Goal: Obtain resource: Download file/media

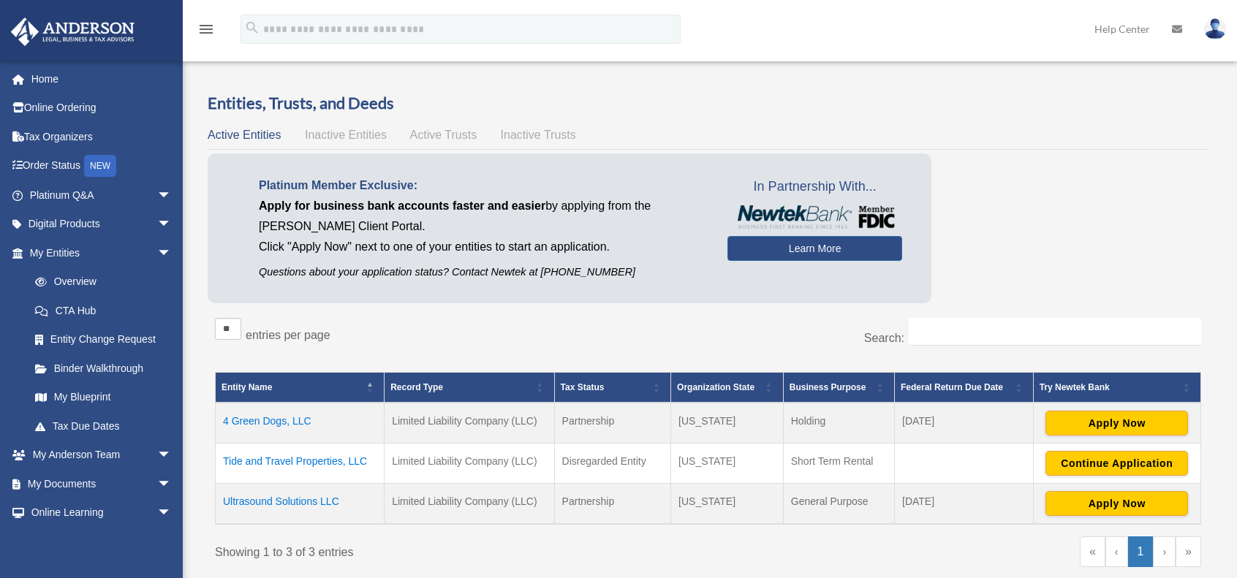
scroll to position [146, 0]
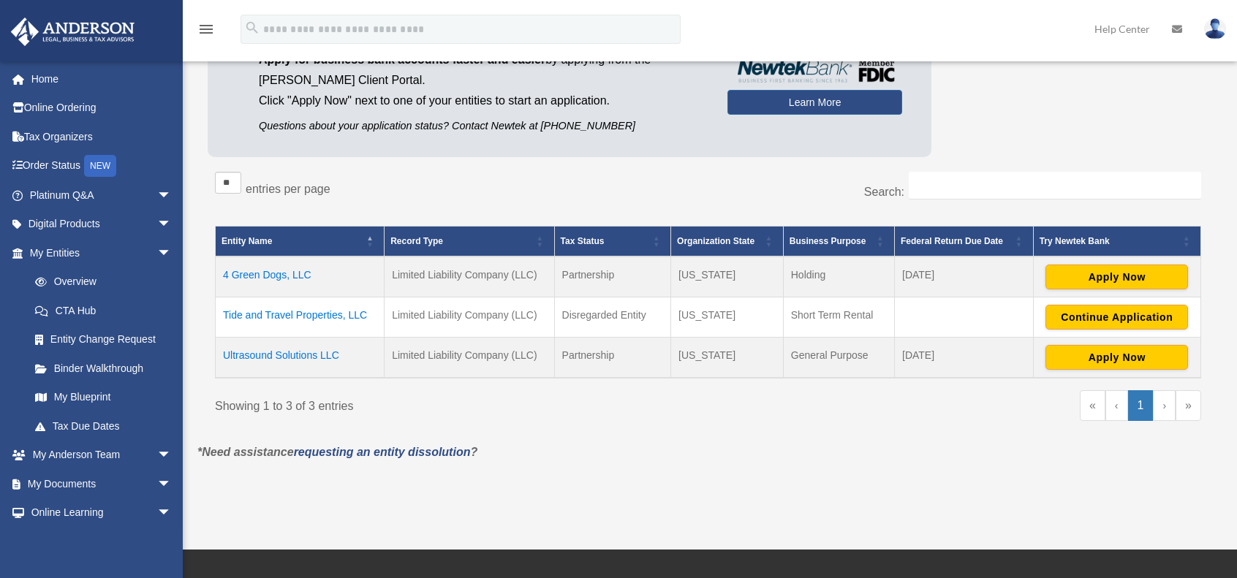
click at [273, 312] on td "Tide and Travel Properties, LLC" at bounding box center [300, 317] width 169 height 40
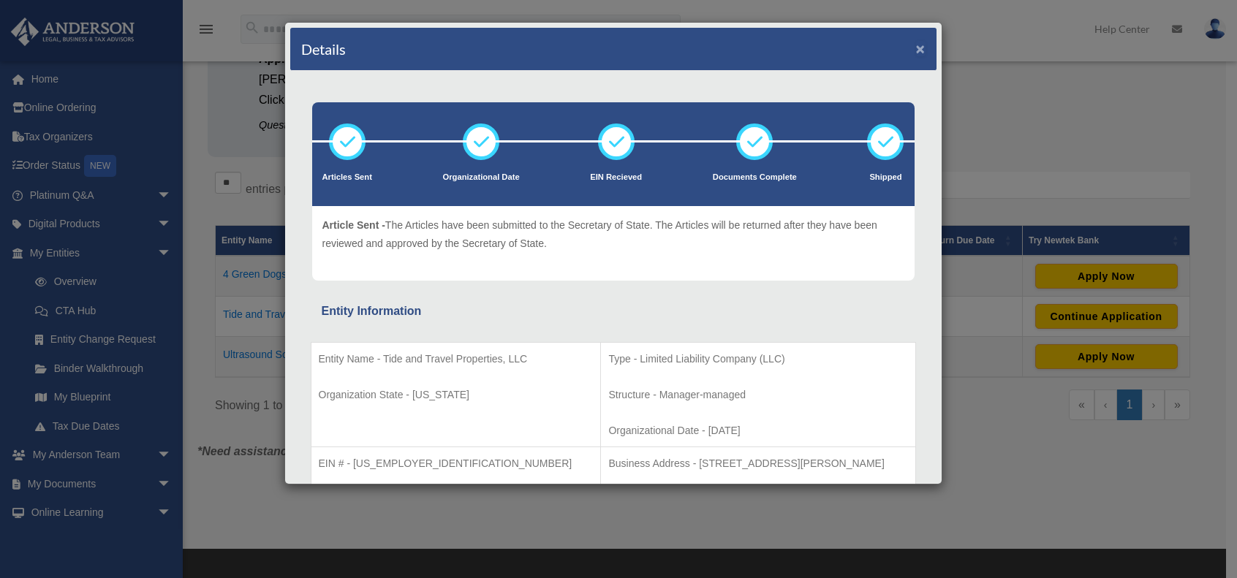
click at [916, 47] on button "×" at bounding box center [921, 48] width 10 height 15
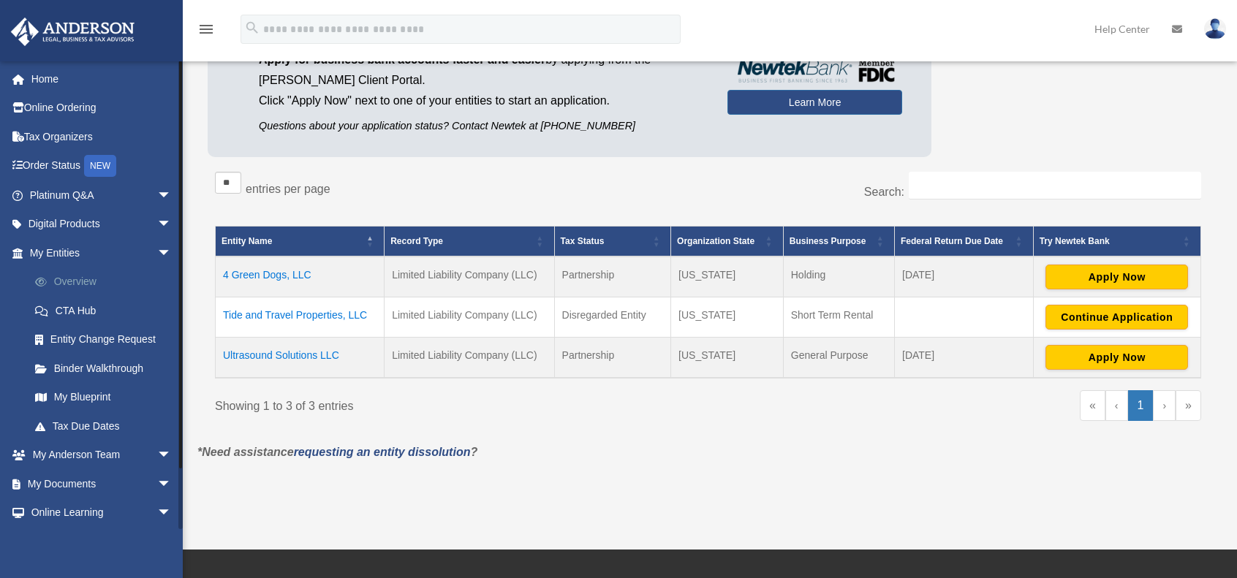
click at [114, 284] on link "Overview" at bounding box center [106, 282] width 173 height 29
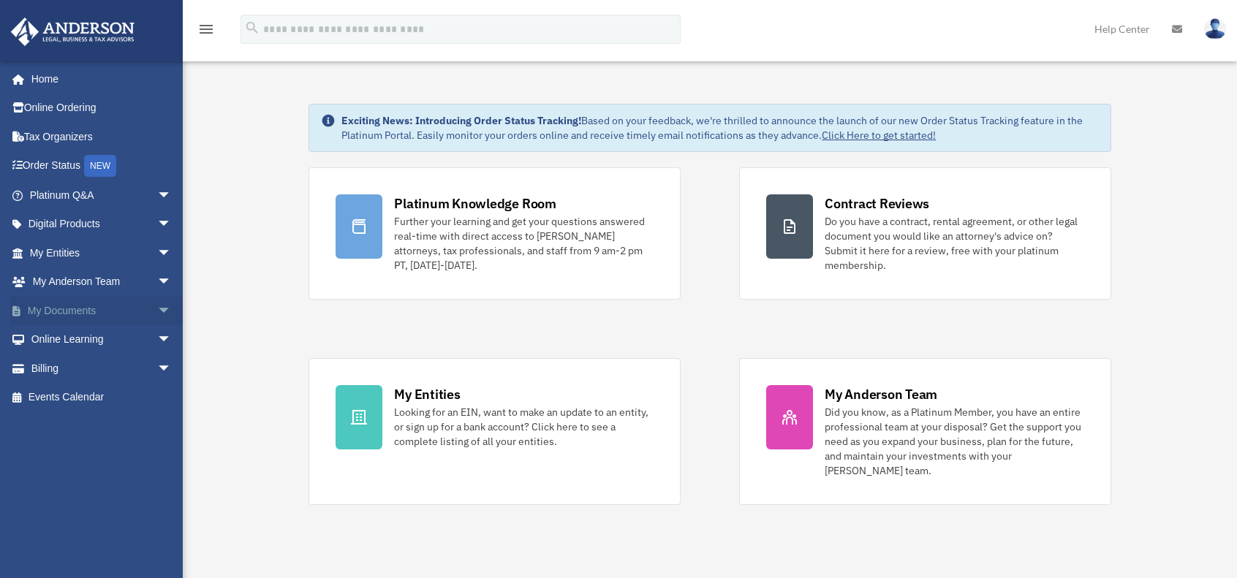
click at [157, 308] on span "arrow_drop_down" at bounding box center [171, 311] width 29 height 30
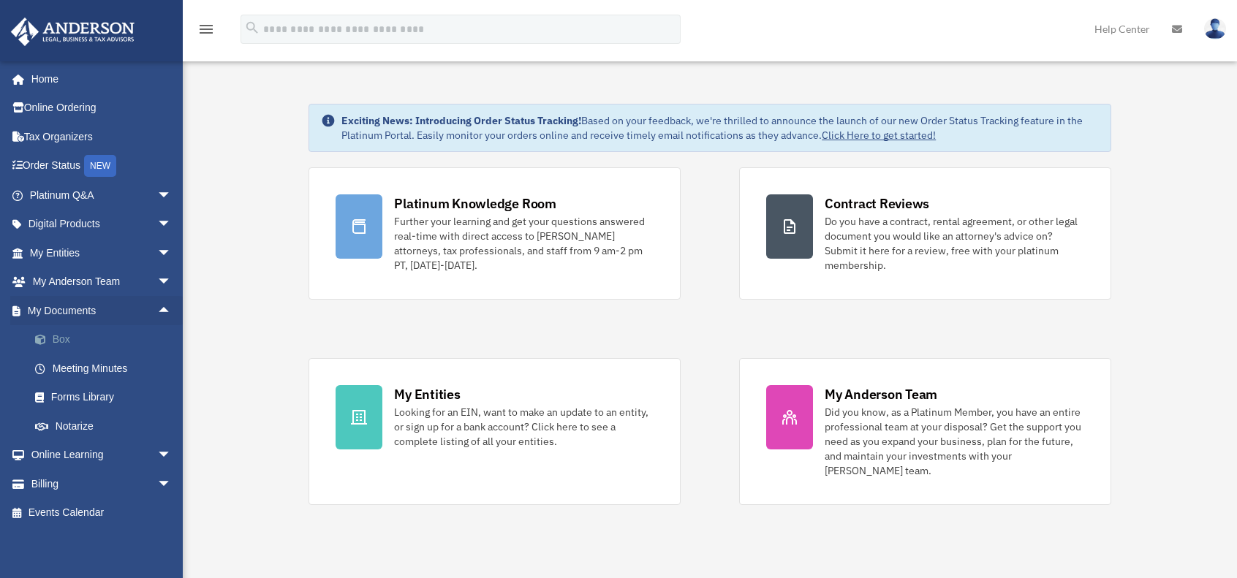
click at [69, 339] on link "Box" at bounding box center [106, 339] width 173 height 29
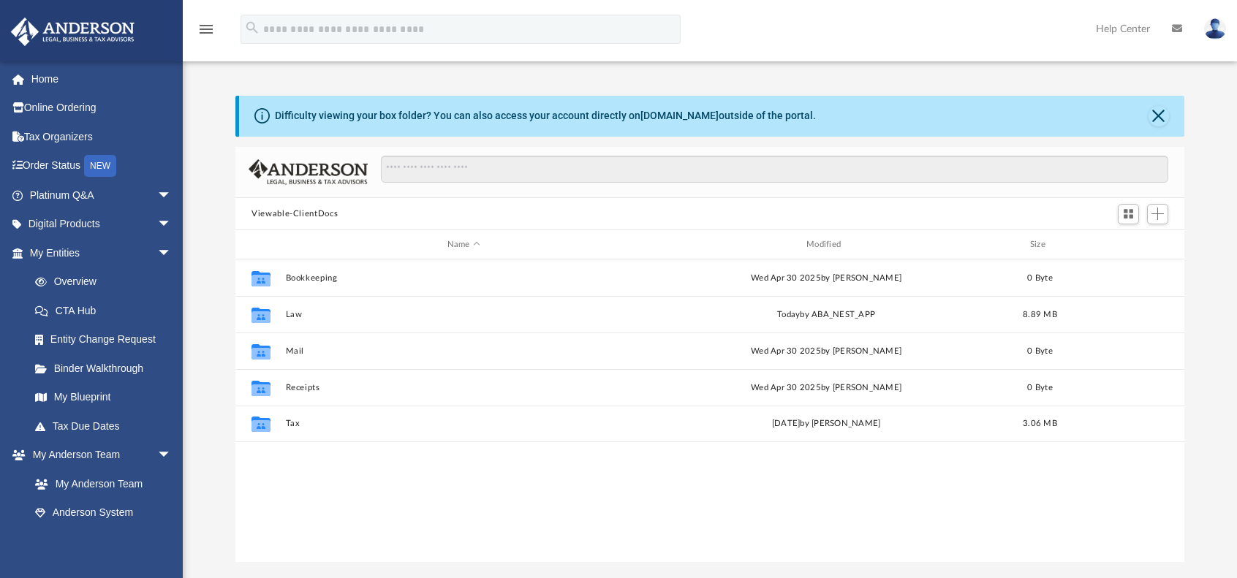
scroll to position [321, 937]
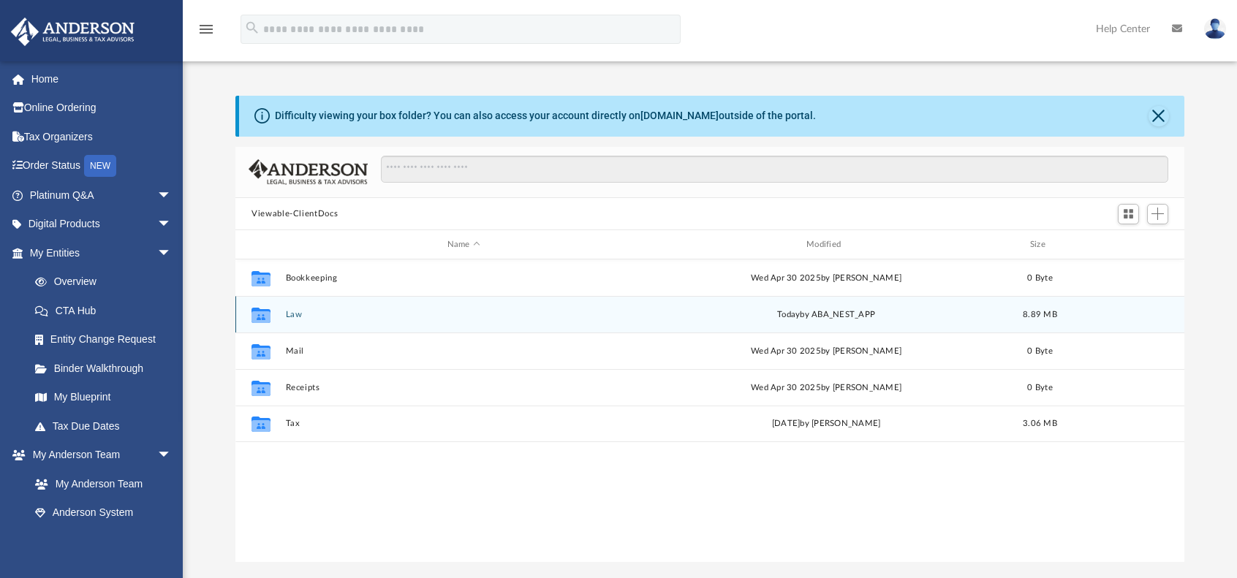
click at [306, 314] on button "Law" at bounding box center [464, 315] width 356 height 10
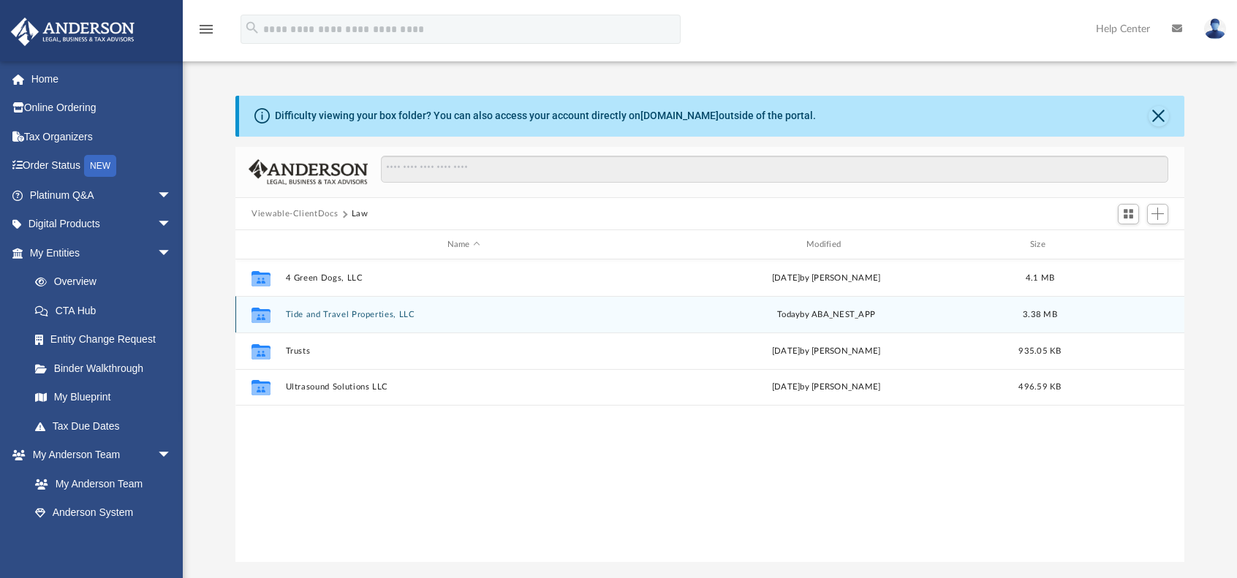
click at [392, 311] on button "Tide and Travel Properties, LLC" at bounding box center [464, 315] width 356 height 10
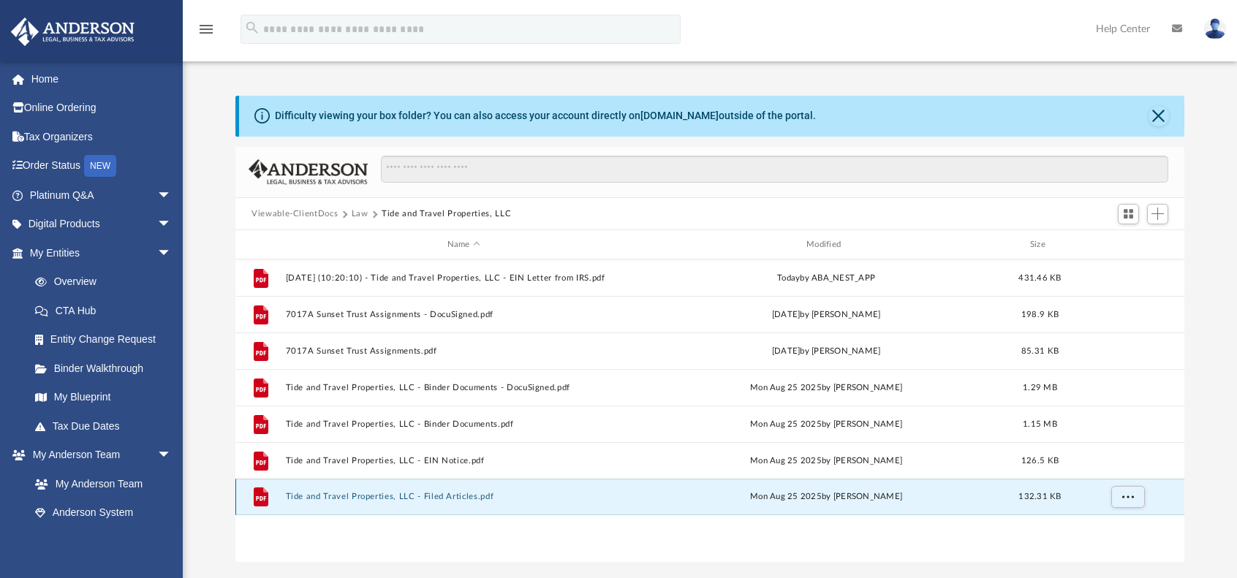
click at [439, 496] on button "Tide and Travel Properties, LLC - Filed Articles.pdf" at bounding box center [464, 498] width 356 height 10
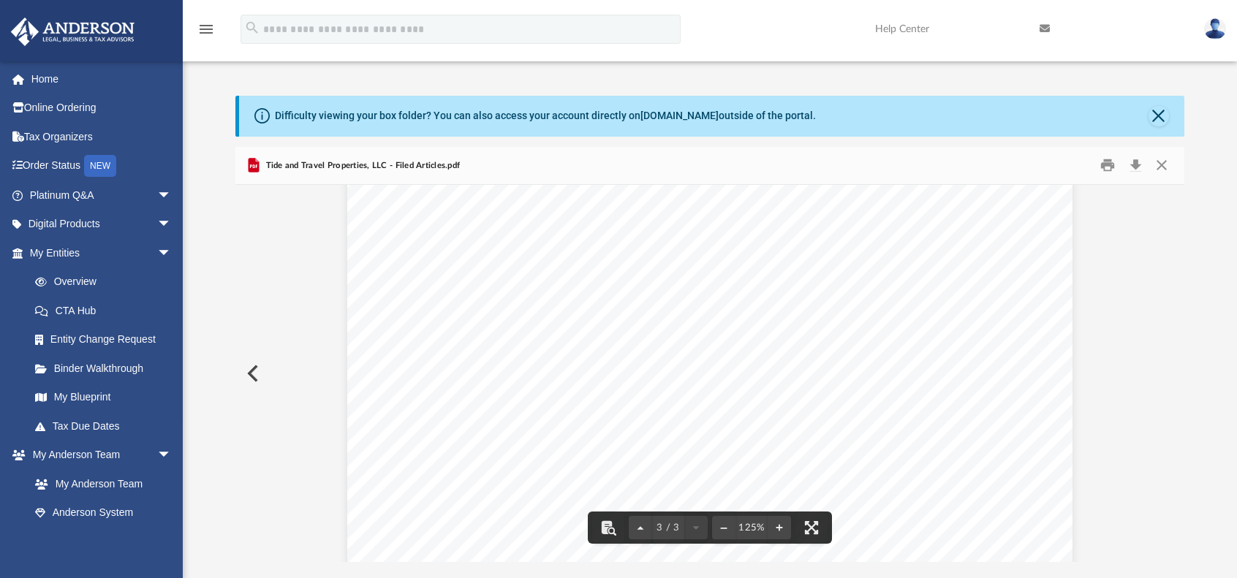
scroll to position [2279, 0]
click at [1141, 160] on button "Download" at bounding box center [1135, 165] width 26 height 23
click at [1166, 163] on button "Close" at bounding box center [1162, 165] width 26 height 23
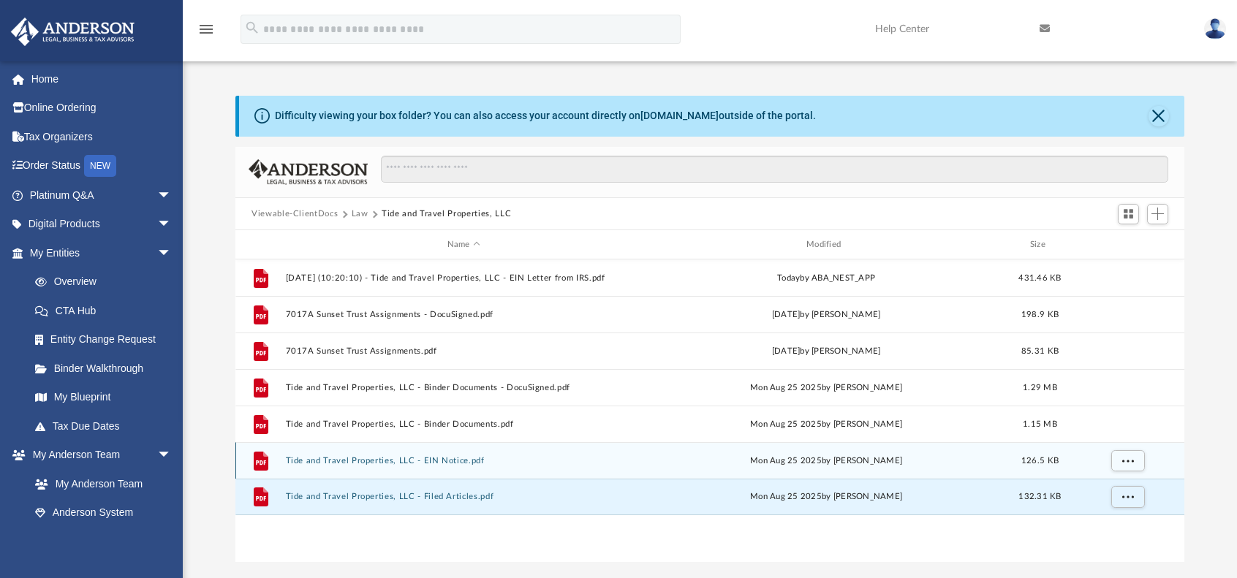
click at [426, 458] on button "Tide and Travel Properties, LLC - EIN Notice.pdf" at bounding box center [464, 461] width 356 height 10
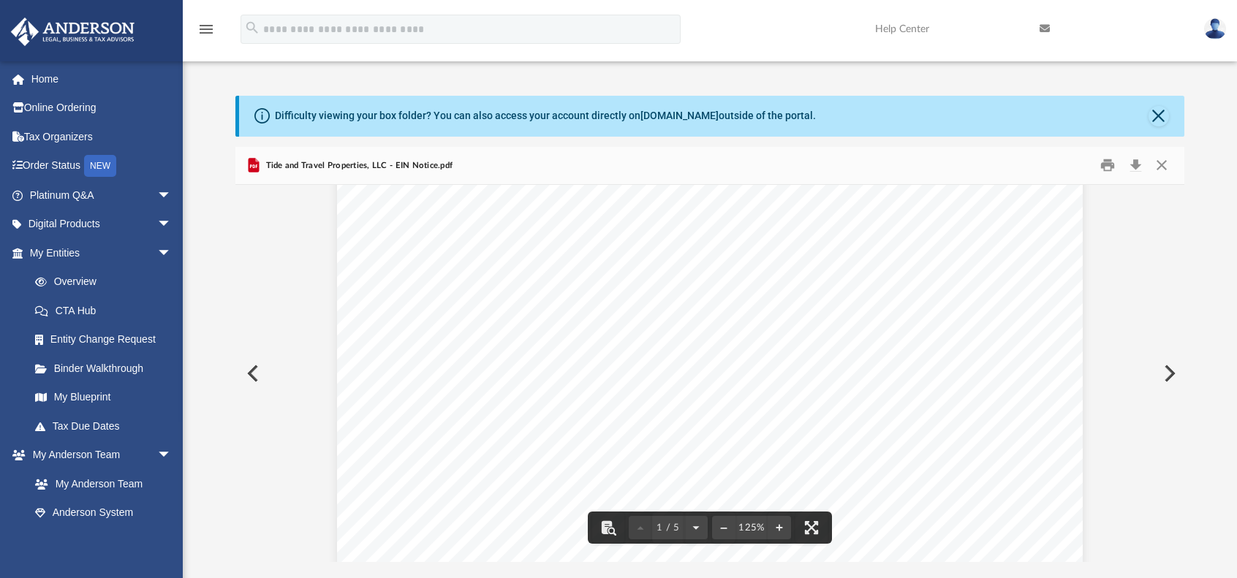
scroll to position [585, 0]
click at [531, 423] on link "Page 1" at bounding box center [519, 425] width 110 height 42
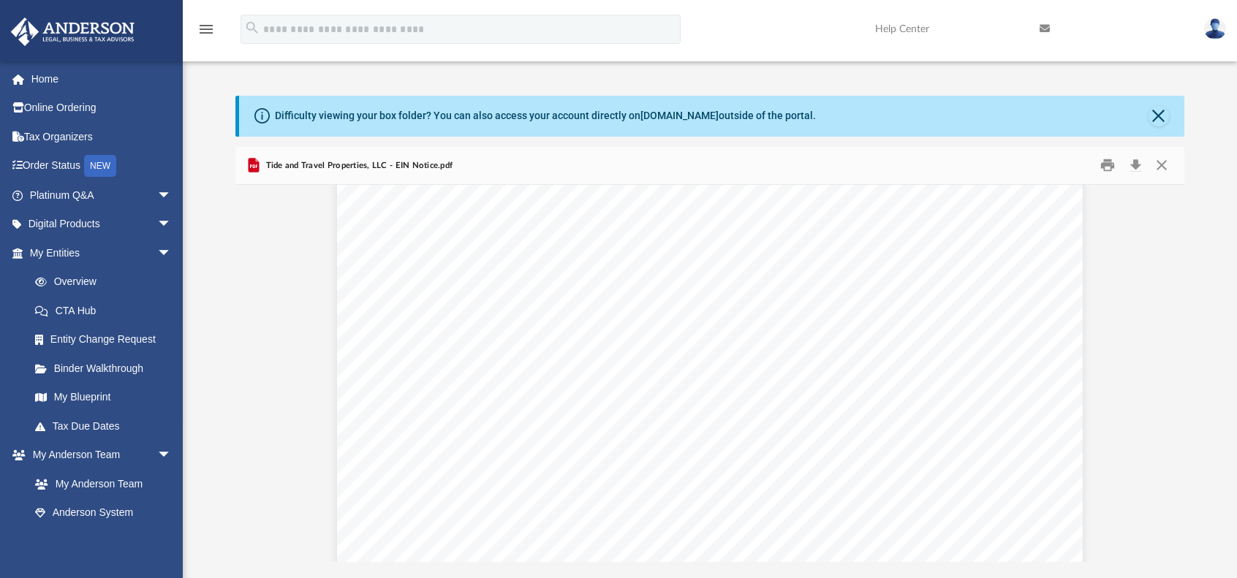
scroll to position [3510, 0]
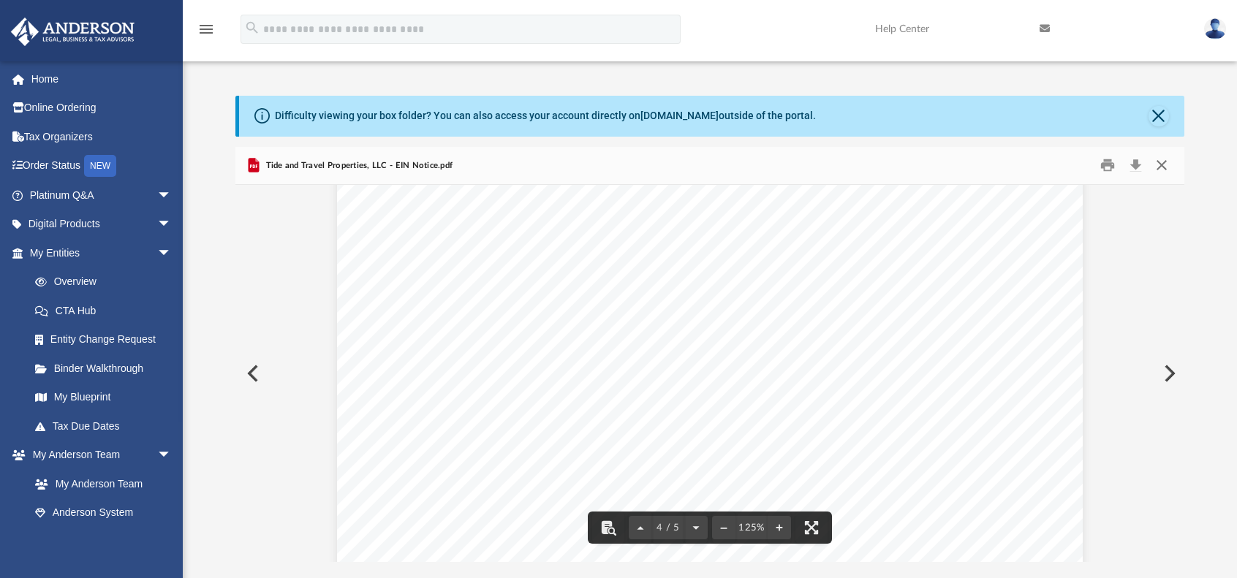
click at [1163, 164] on button "Close" at bounding box center [1162, 165] width 26 height 23
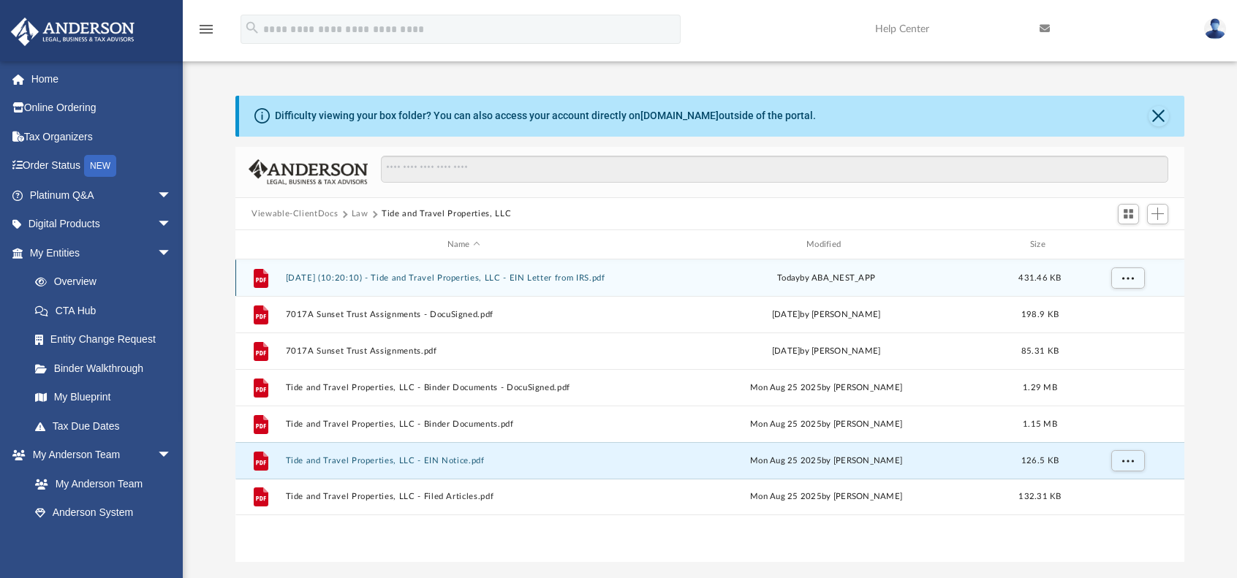
click at [578, 284] on div "File 2025.09.09 (10:20:10) - Tide and Travel Properties, LLC - EIN Letter from …" at bounding box center [709, 278] width 949 height 37
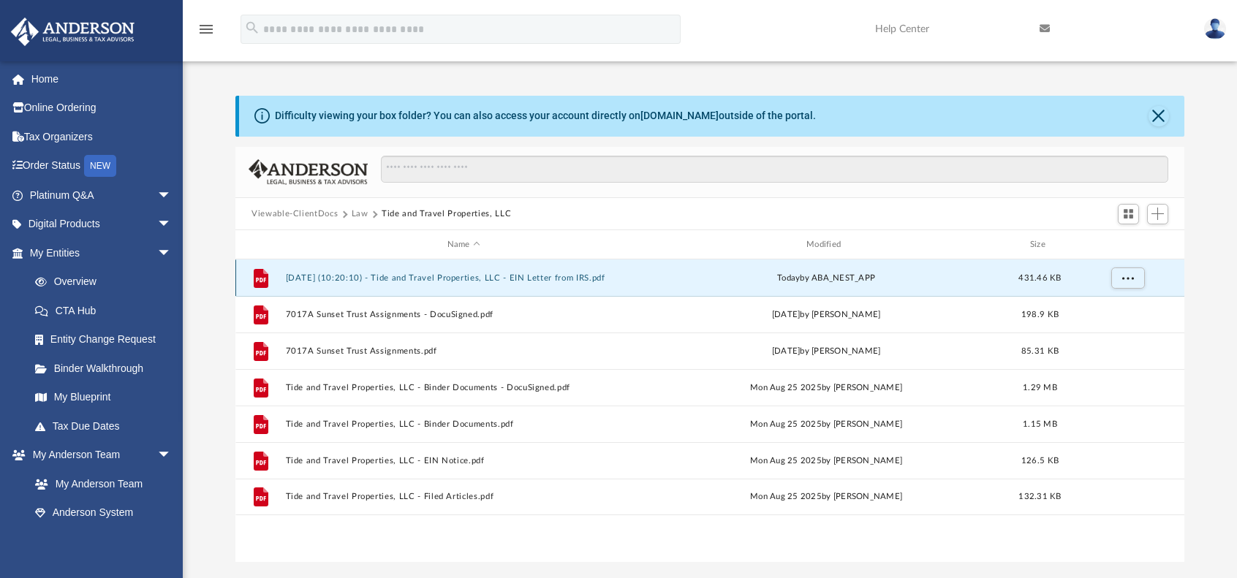
click at [578, 279] on button "2025.09.09 (10:20:10) - Tide and Travel Properties, LLC - EIN Letter from IRS.p…" at bounding box center [464, 278] width 356 height 10
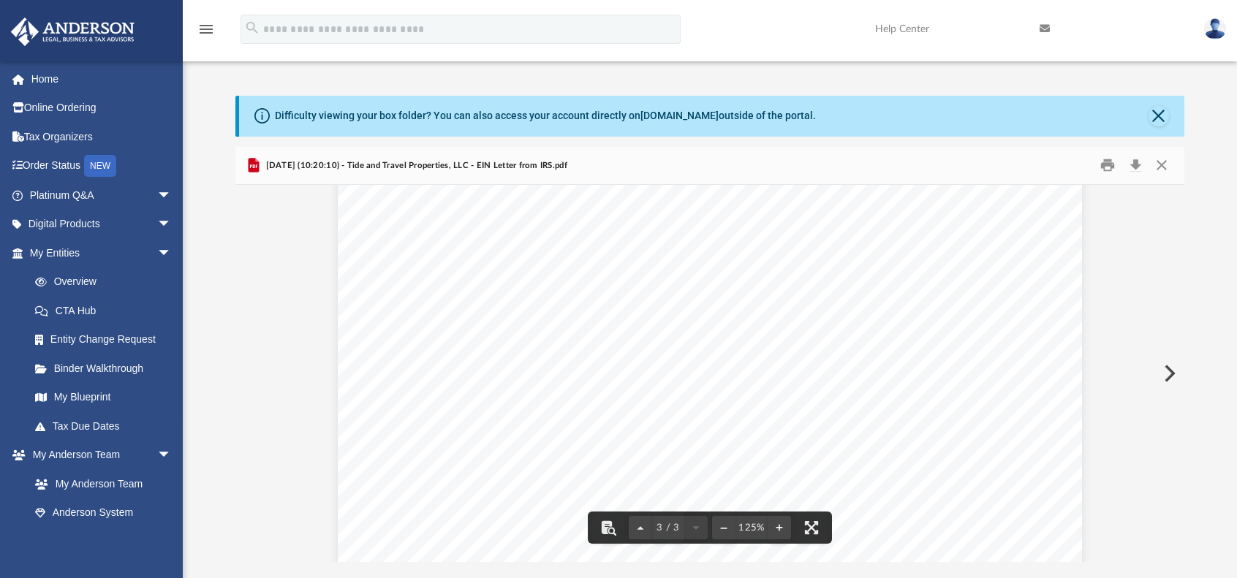
scroll to position [2576, 0]
click at [1132, 167] on button "Download" at bounding box center [1135, 165] width 26 height 23
